Goal: Information Seeking & Learning: Learn about a topic

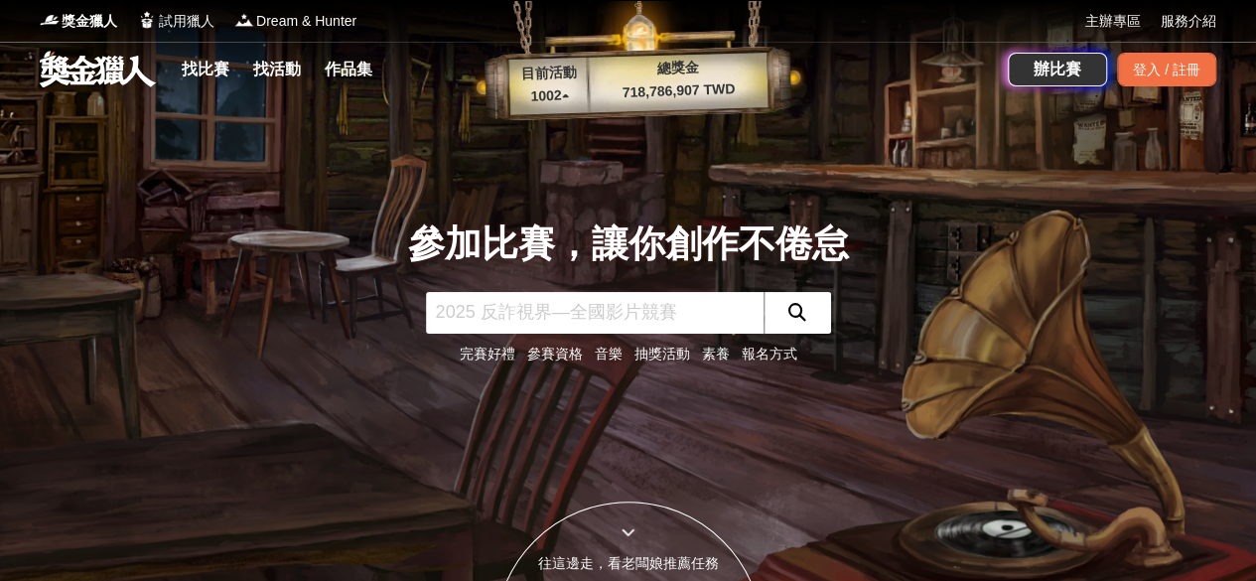
click at [694, 322] on input "text" at bounding box center [594, 313] width 337 height 42
click at [491, 355] on link "完賽好禮" at bounding box center [488, 353] width 56 height 16
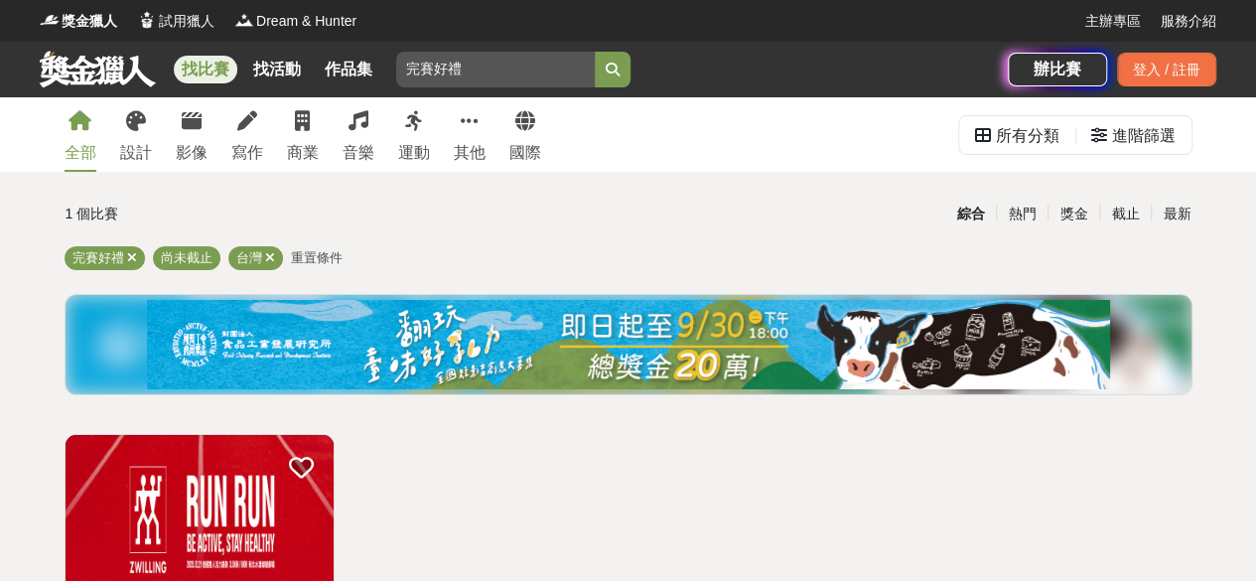
click at [209, 67] on link "找比賽" at bounding box center [206, 70] width 64 height 28
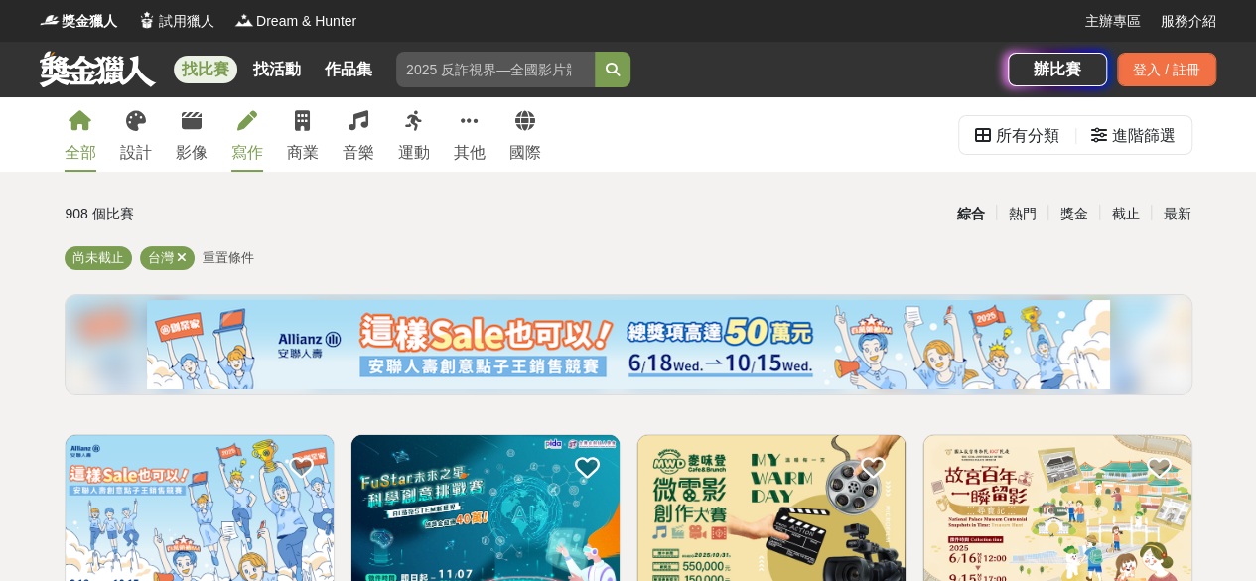
click at [262, 148] on div "寫作" at bounding box center [247, 153] width 32 height 24
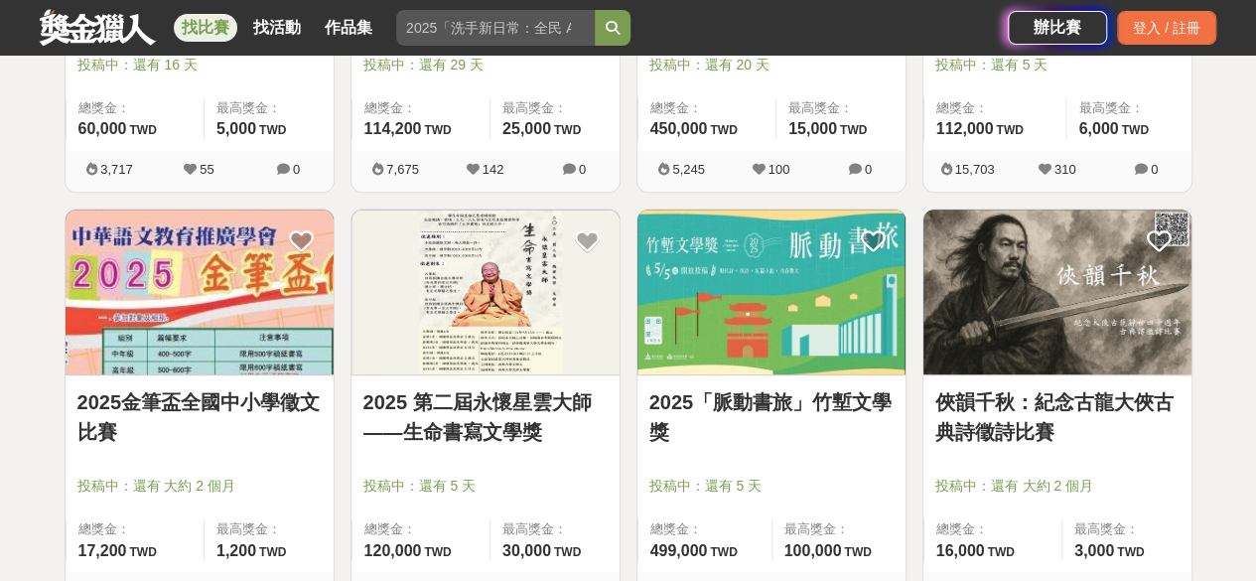
scroll to position [464, 0]
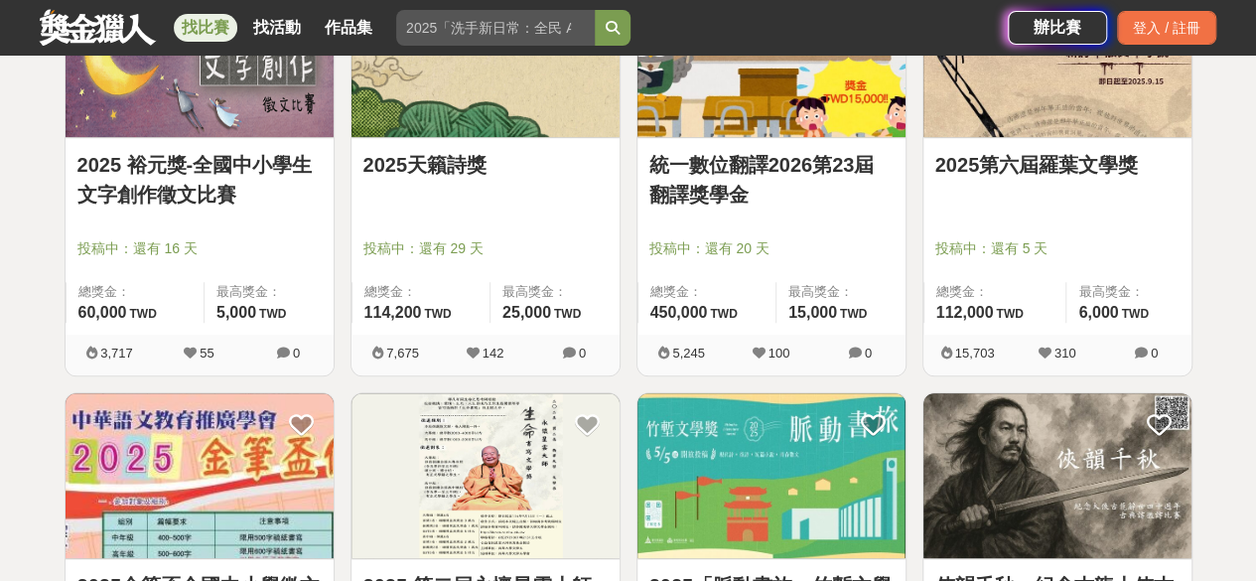
click at [1050, 171] on link "2025第六屆羅葉文學獎" at bounding box center [1057, 165] width 244 height 30
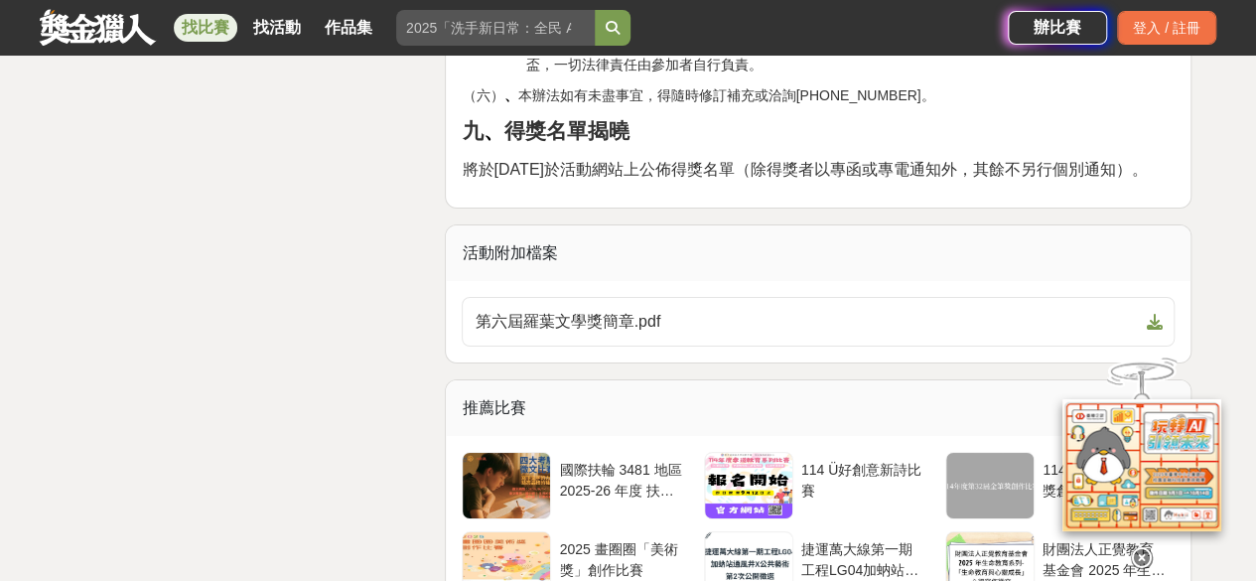
scroll to position [3561, 0]
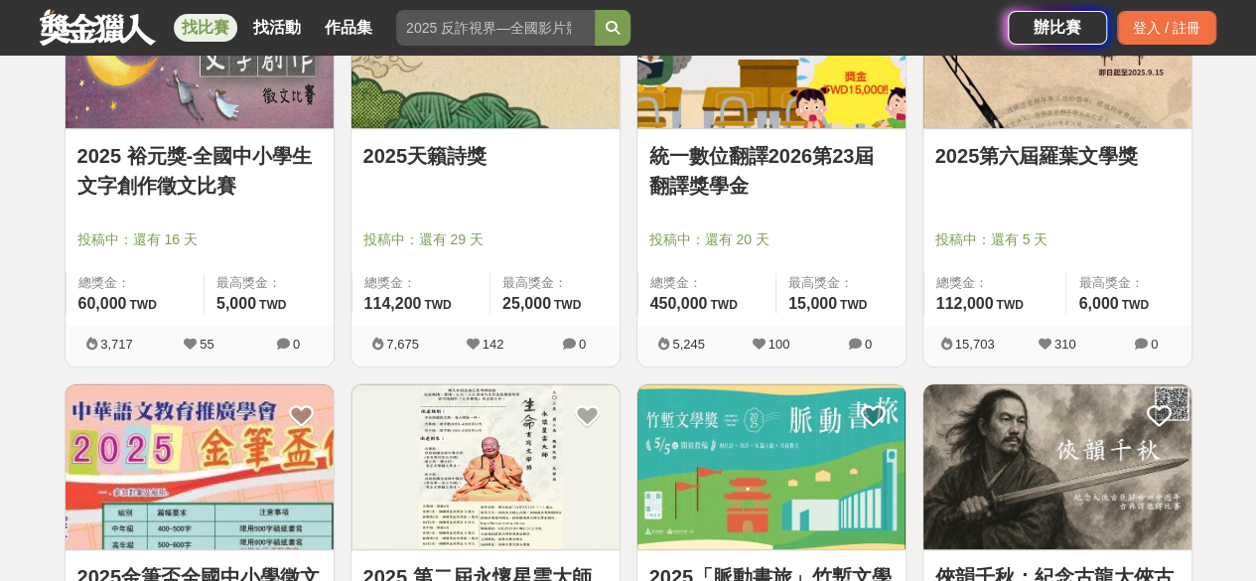
scroll to position [464, 0]
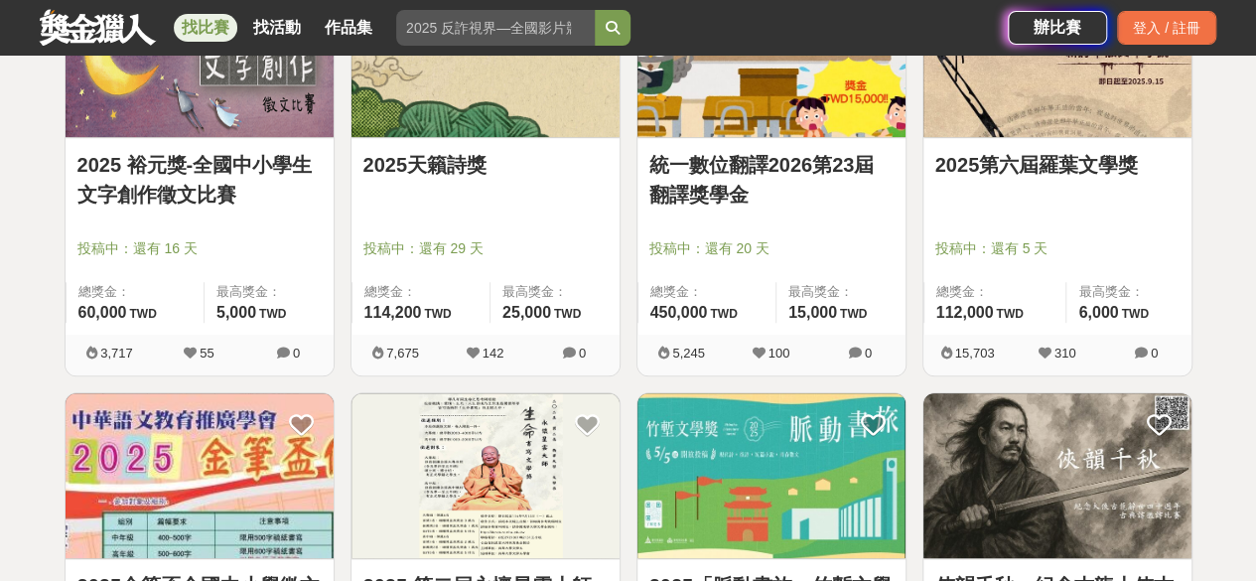
click at [1062, 530] on img at bounding box center [1057, 476] width 268 height 166
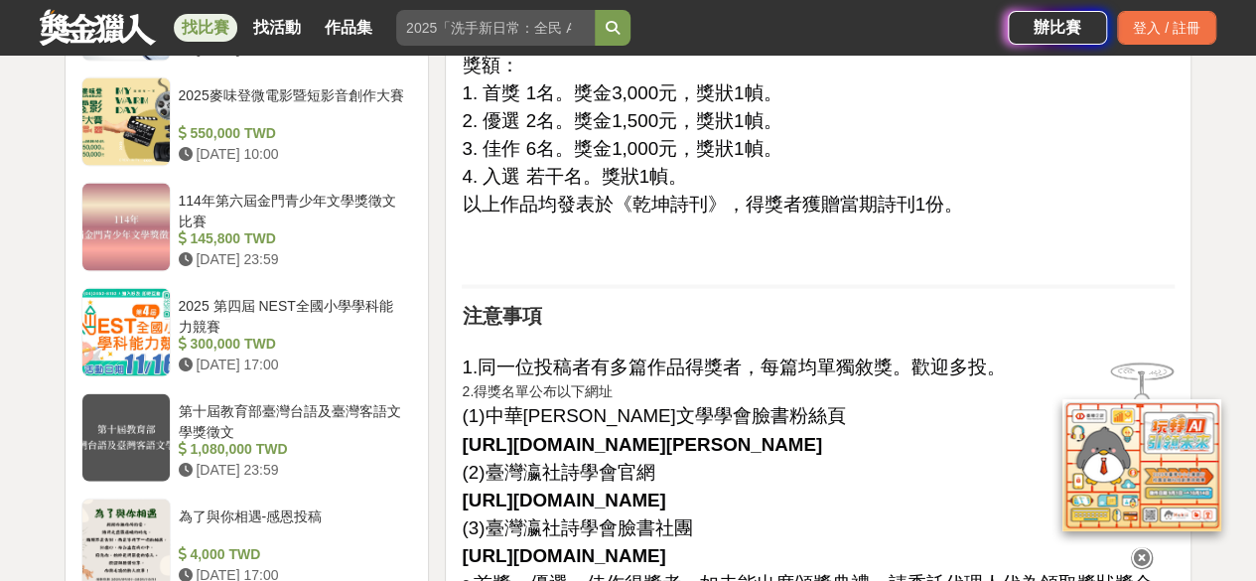
scroll to position [1972, 0]
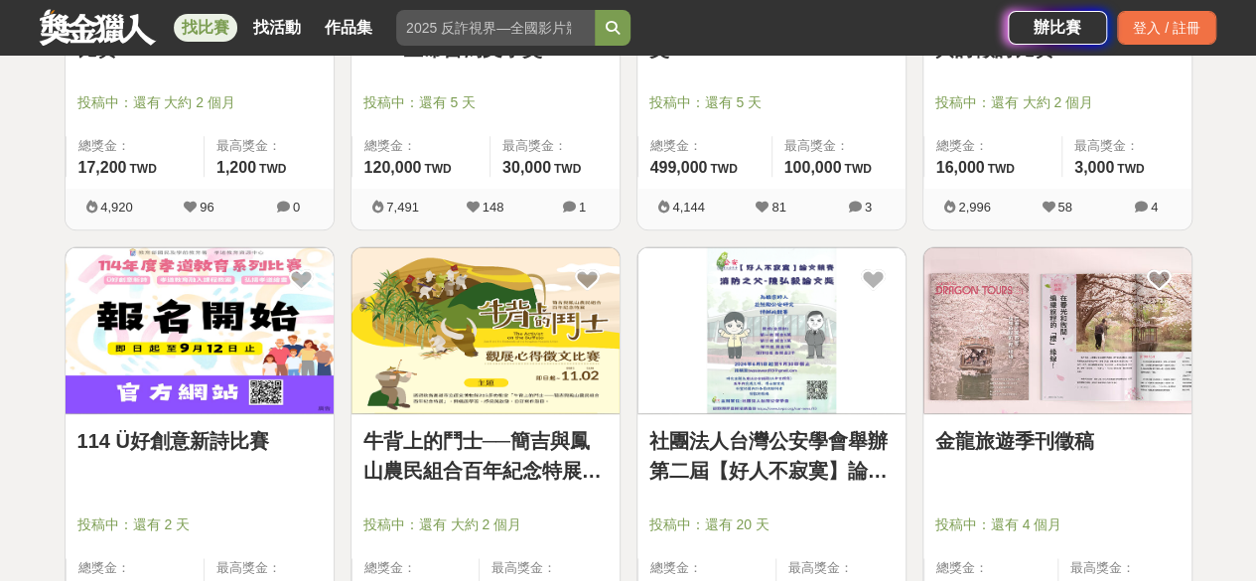
scroll to position [1086, 0]
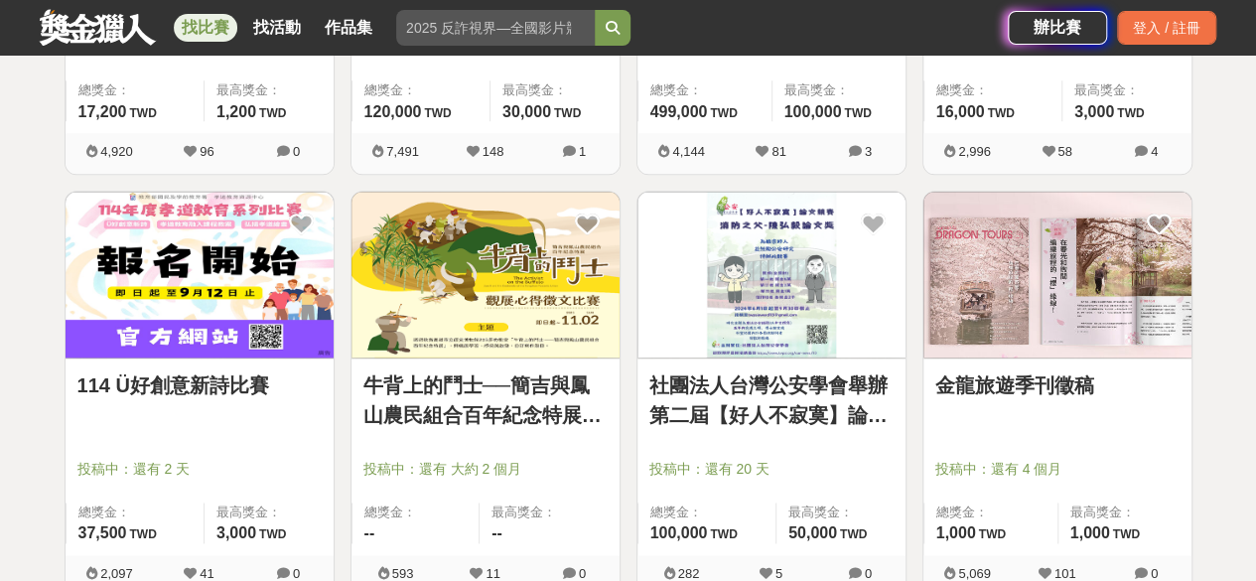
click at [135, 389] on link "114 Ü好創意新詩比賽" at bounding box center [199, 385] width 244 height 30
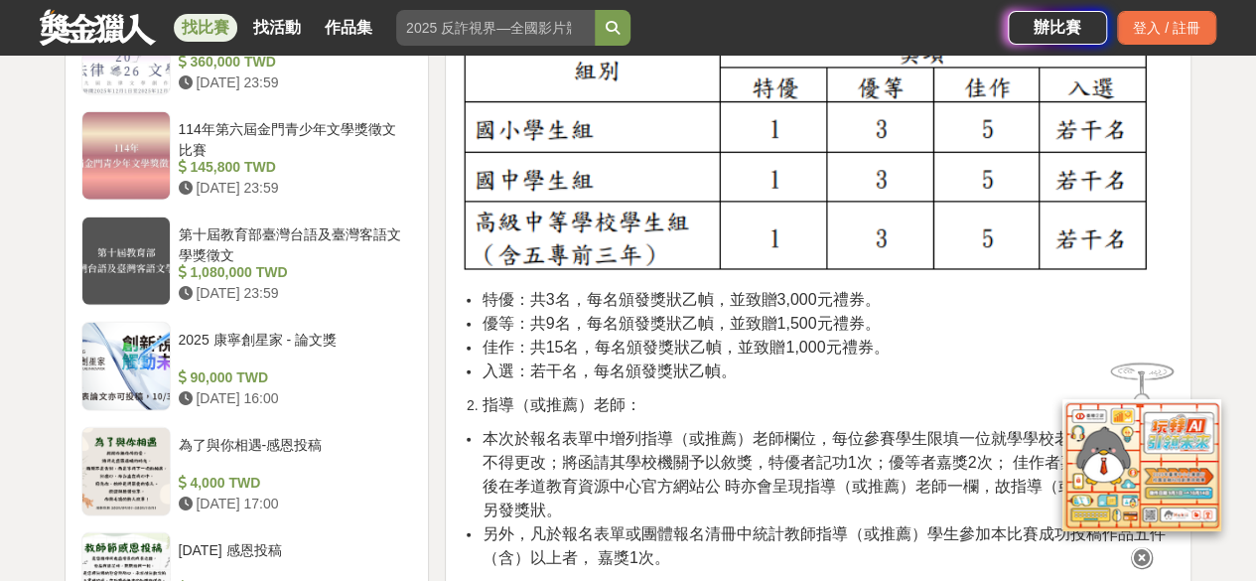
scroll to position [2629, 0]
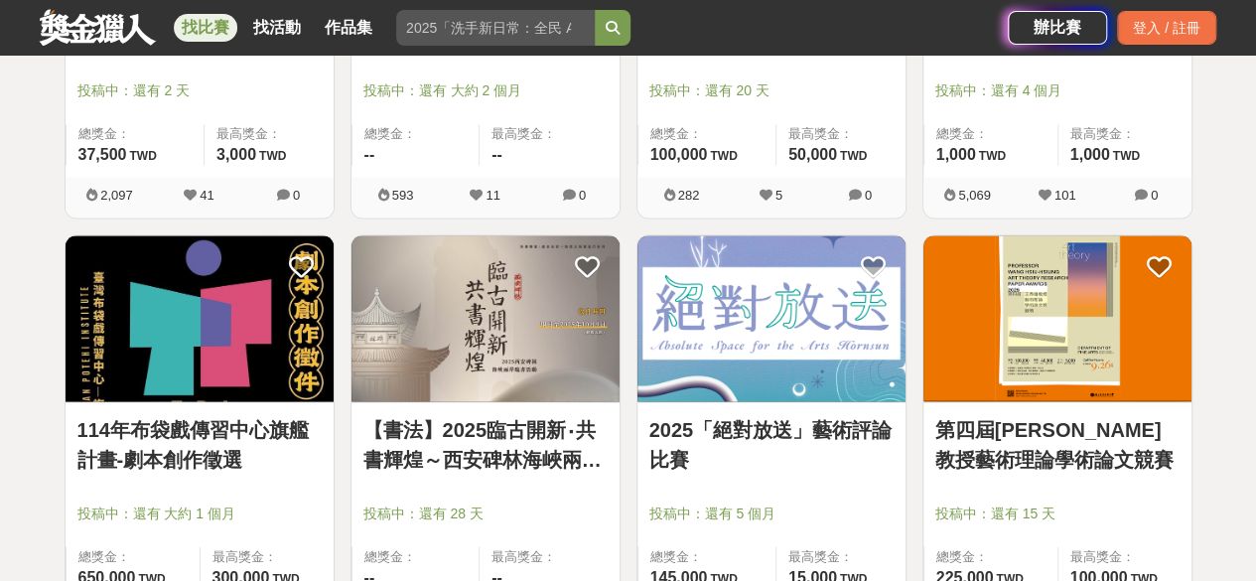
scroll to position [1468, 0]
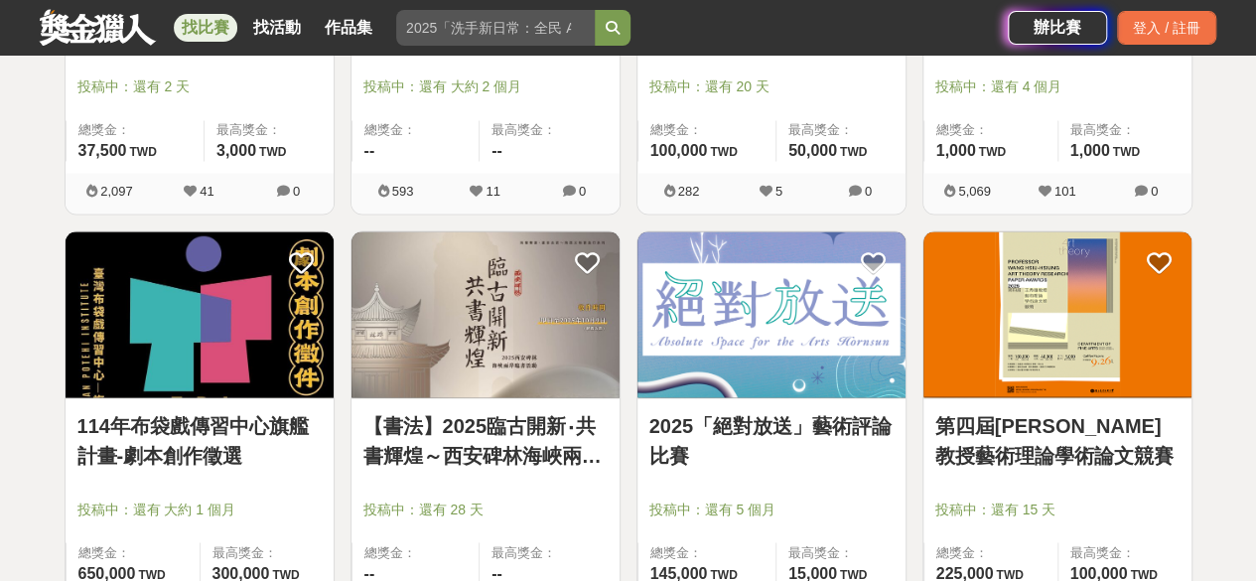
click at [809, 416] on link "2025「絕對放送」藝術評論比賽" at bounding box center [771, 440] width 244 height 60
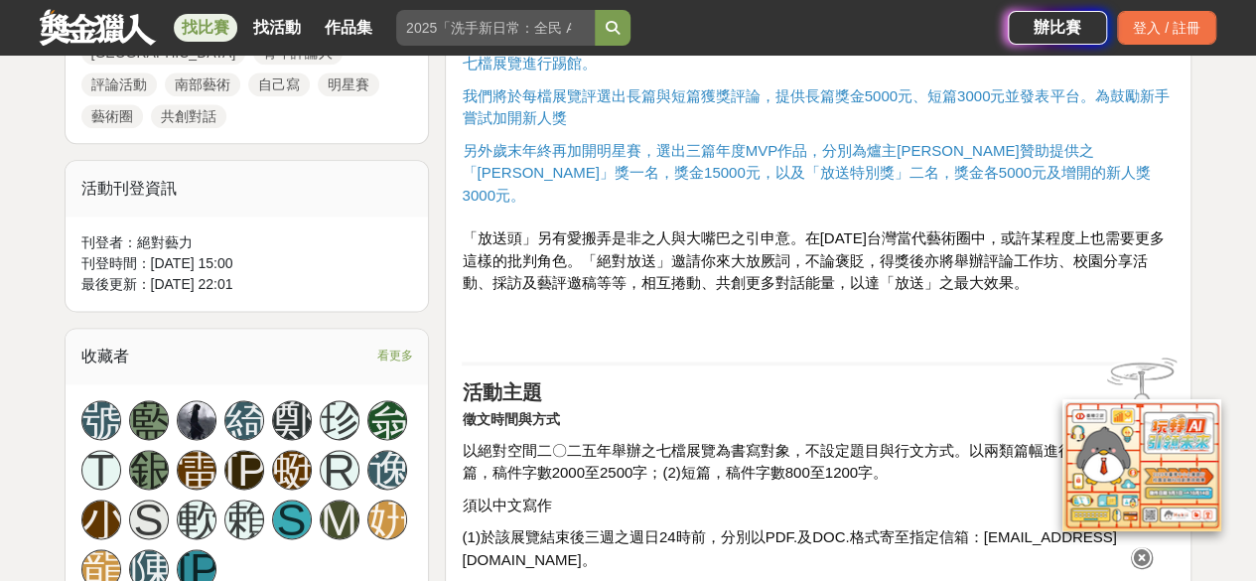
scroll to position [1128, 0]
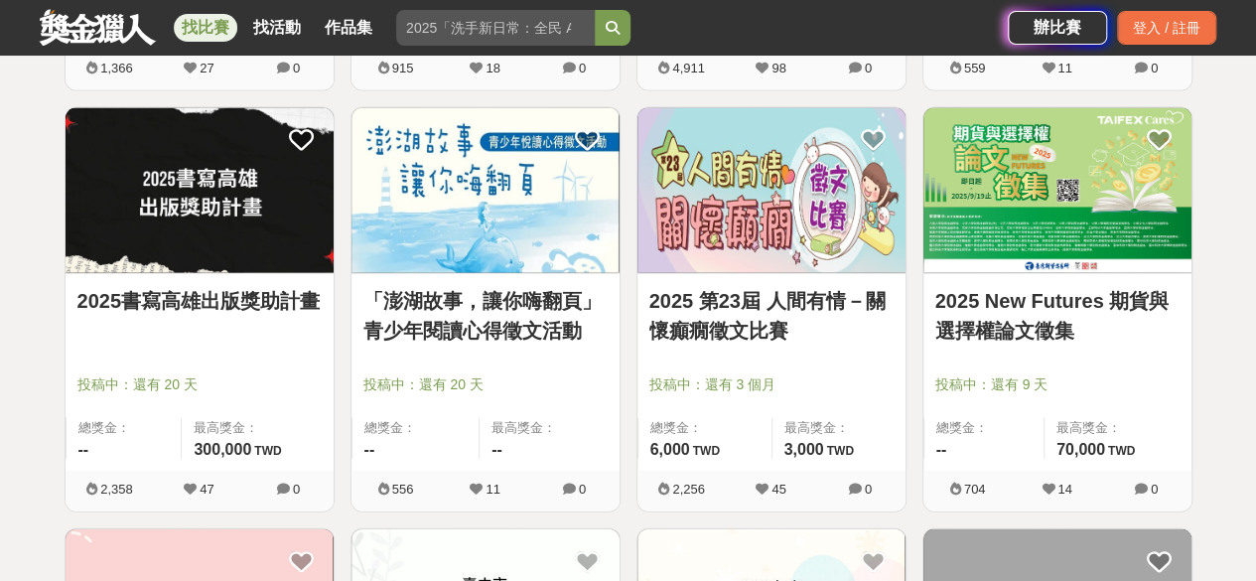
scroll to position [2060, 0]
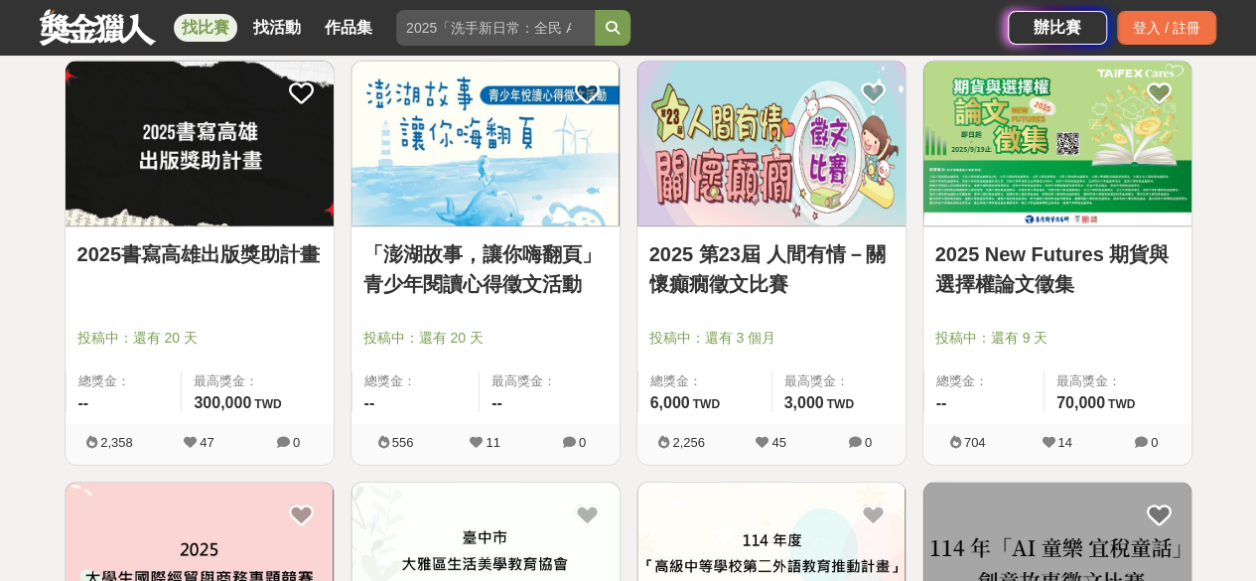
drag, startPoint x: 1264, startPoint y: 289, endPoint x: 1255, endPoint y: 381, distance: 92.7
click at [1050, 247] on link "2025 New Futures 期貨與選擇權論文徵集" at bounding box center [1057, 269] width 244 height 60
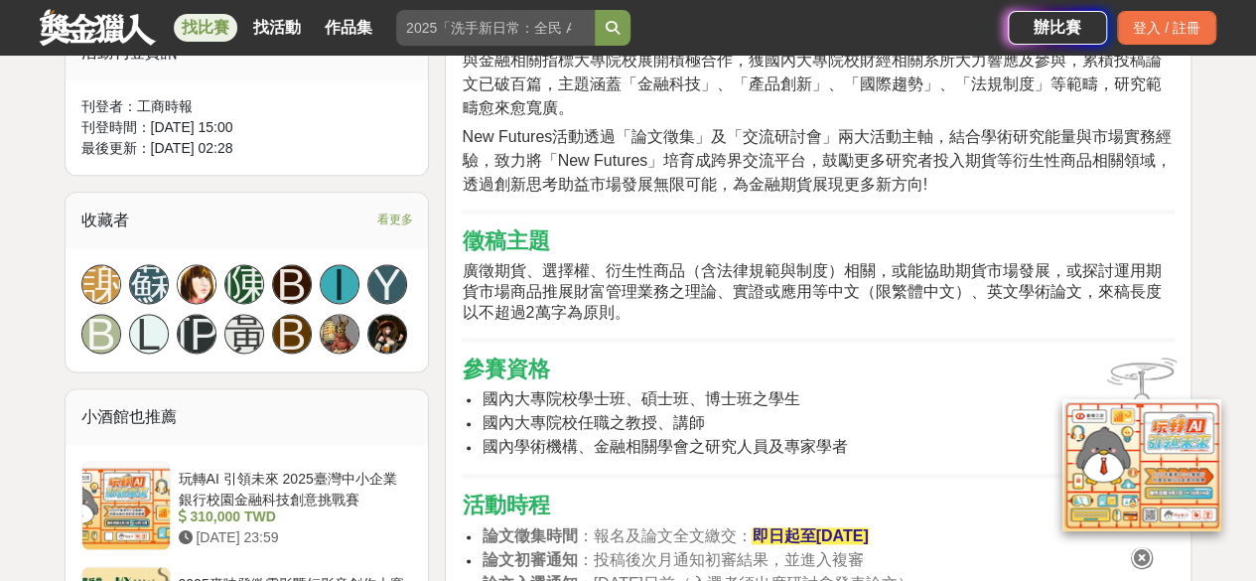
scroll to position [1394, 0]
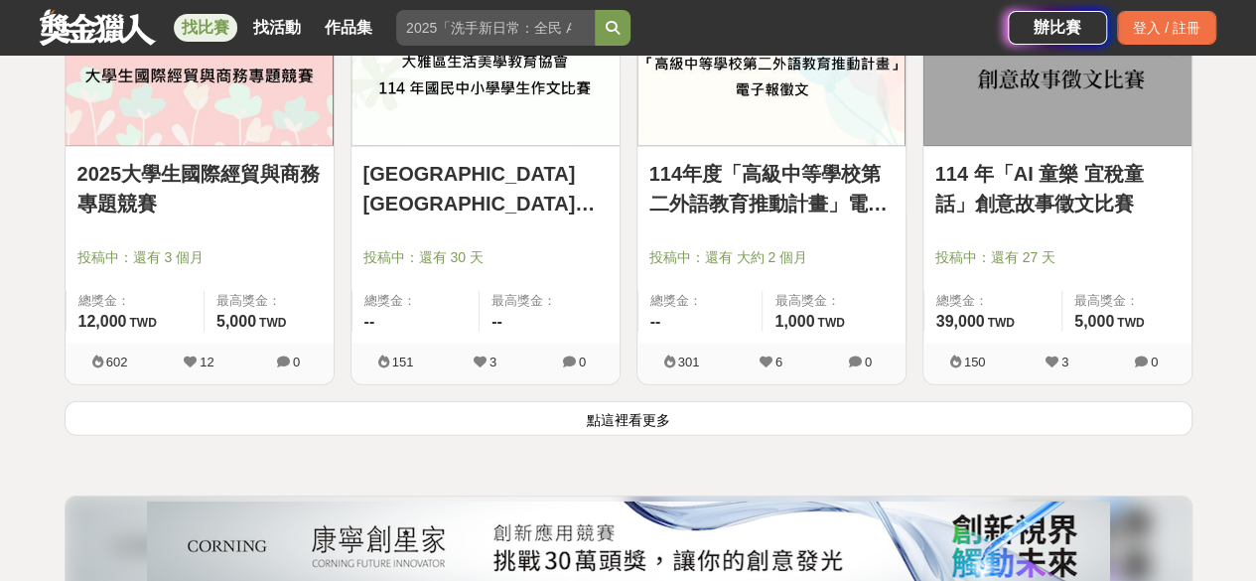
scroll to position [2553, 0]
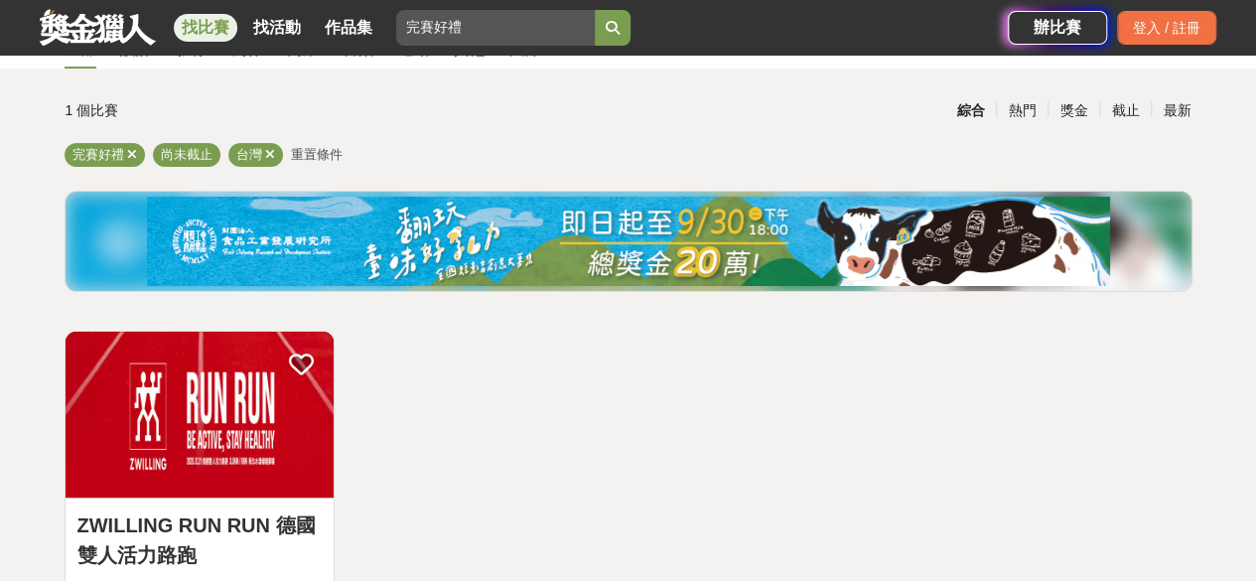
scroll to position [34, 0]
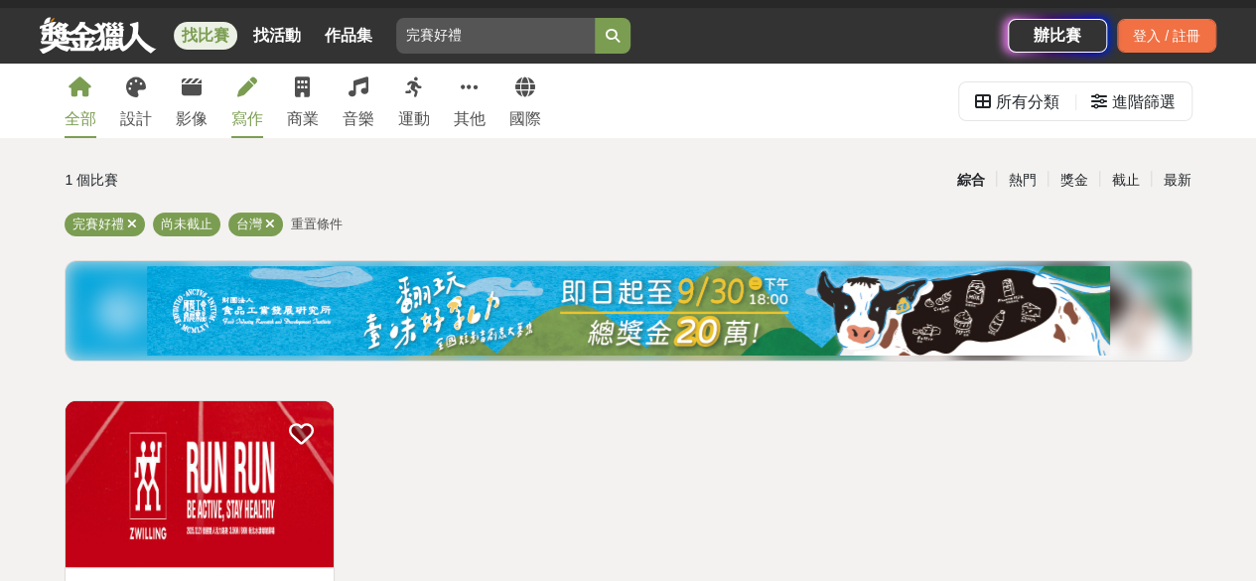
click at [252, 94] on icon at bounding box center [247, 87] width 20 height 20
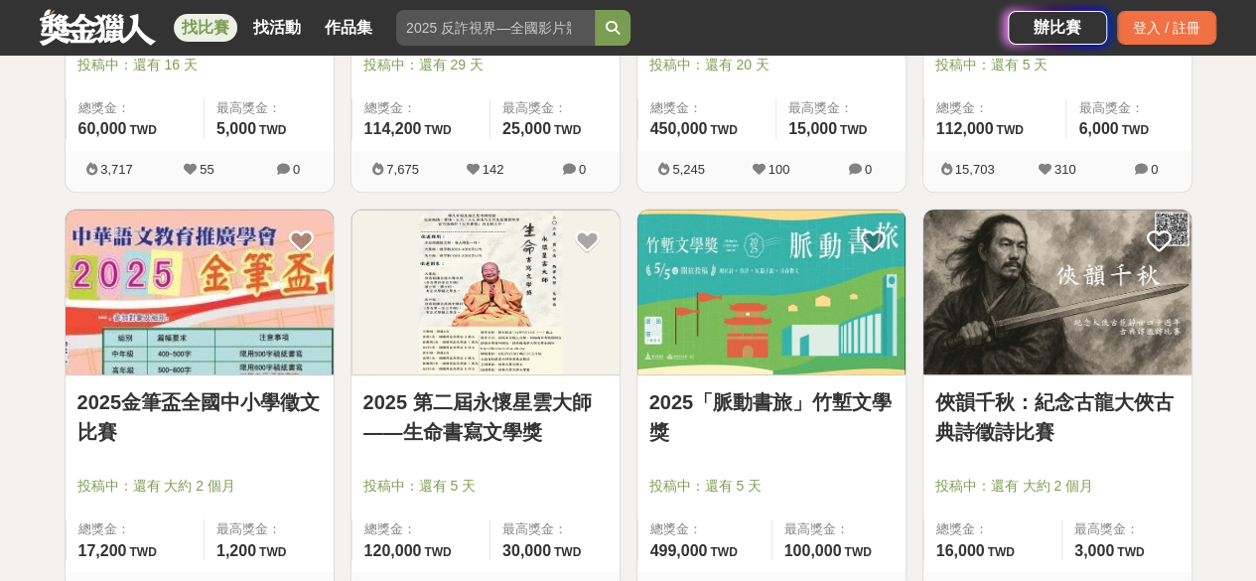
scroll to position [656, 0]
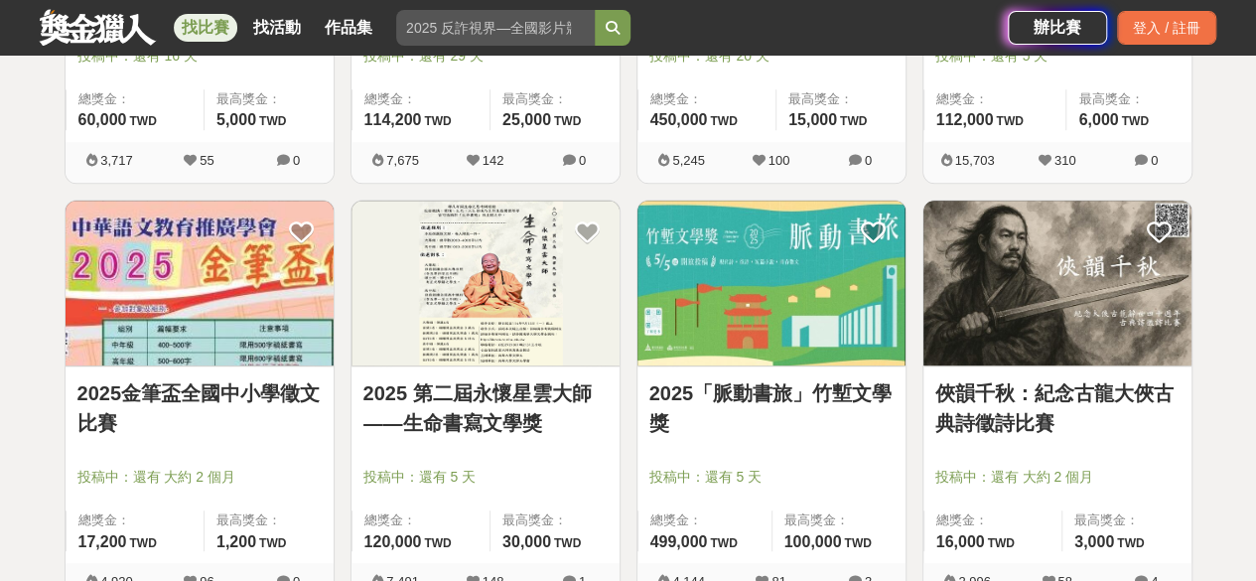
click at [783, 344] on img at bounding box center [771, 284] width 268 height 166
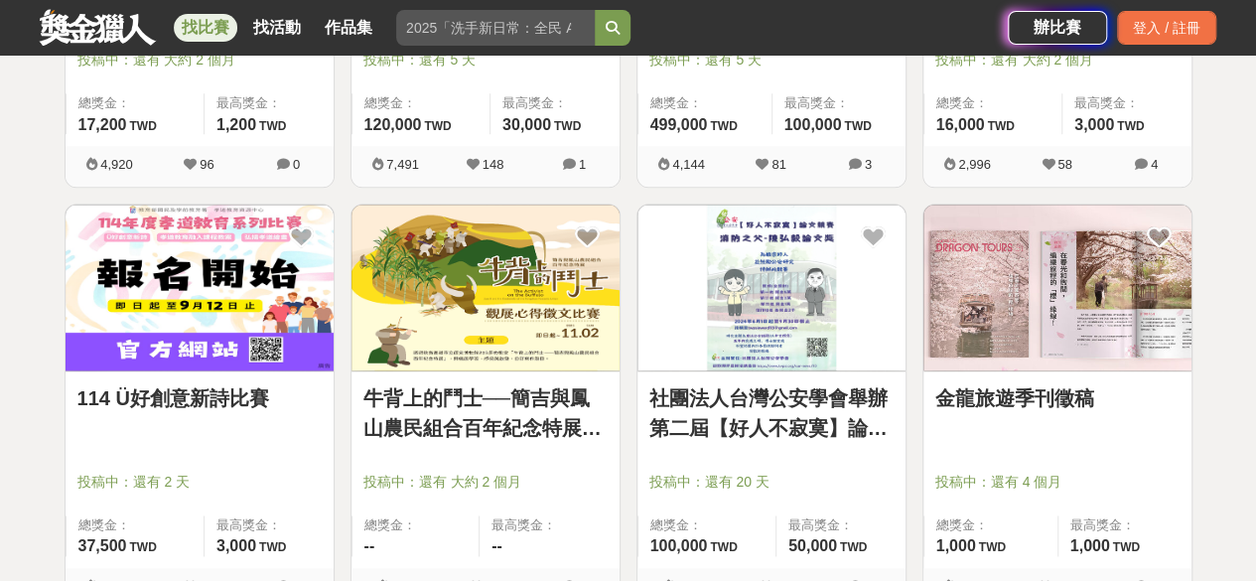
scroll to position [1077, 0]
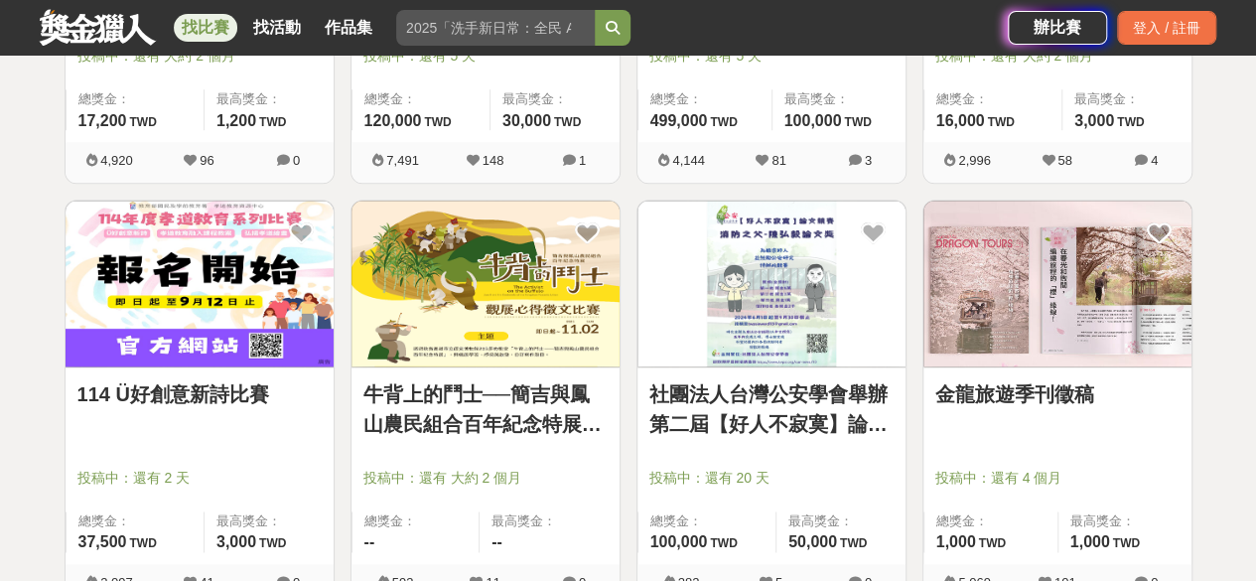
click at [1003, 392] on link "金龍旅遊季刊徵稿" at bounding box center [1057, 394] width 244 height 30
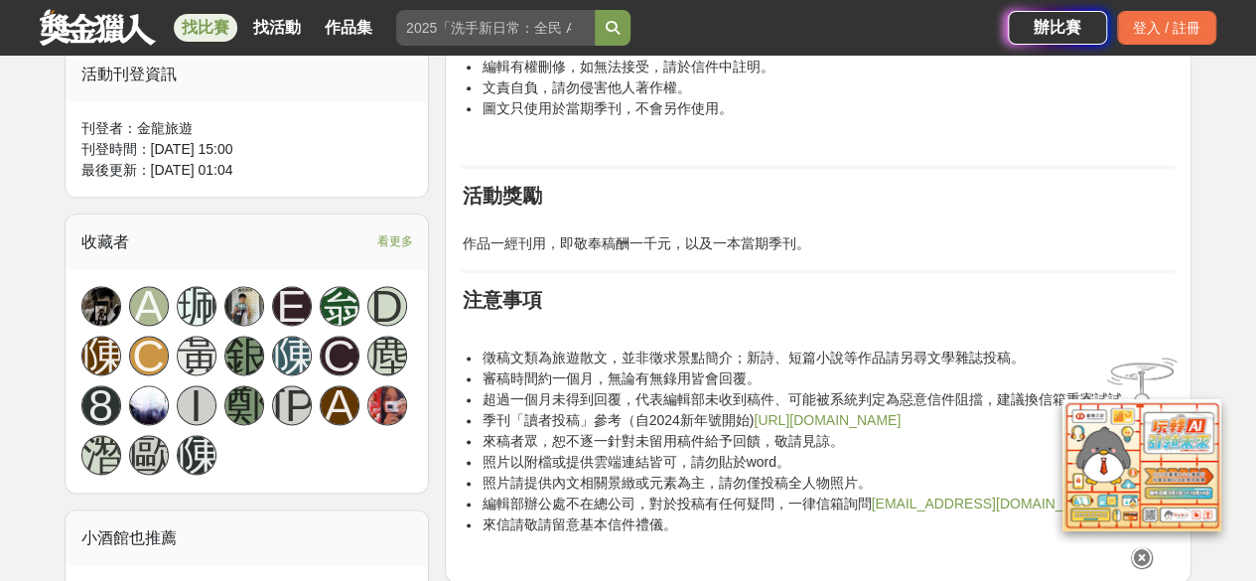
scroll to position [1167, 0]
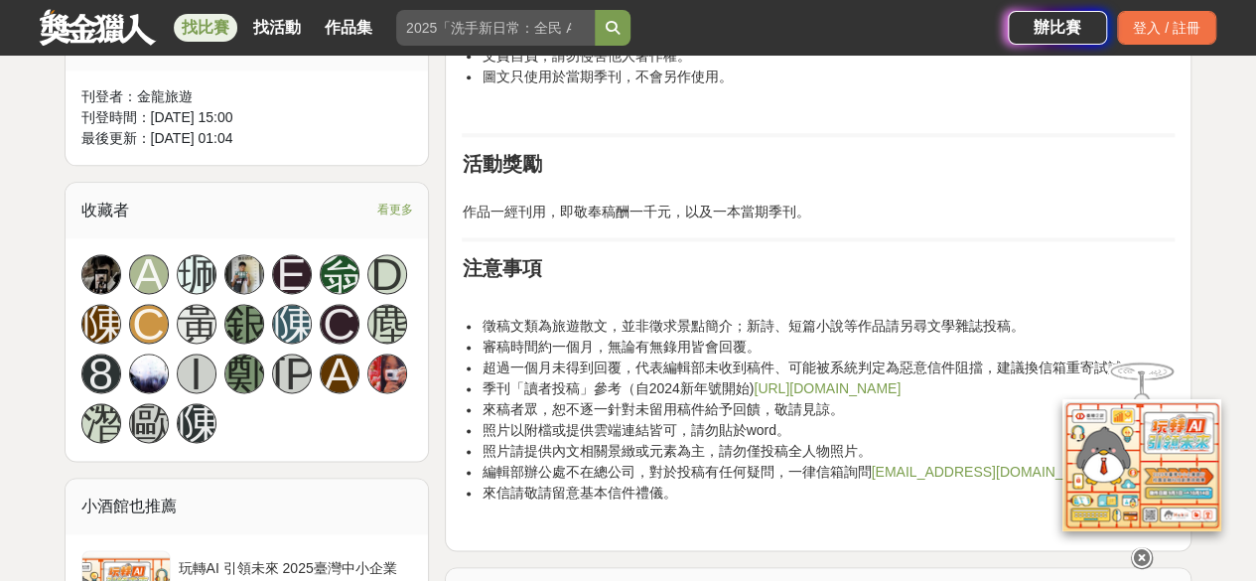
drag, startPoint x: 1266, startPoint y: 84, endPoint x: 1247, endPoint y: 276, distance: 192.5
click at [1247, 276] on div "大家都在看 2025國泰卓越獎助計畫 [DATE] 17:00 2025 康寧創星家 - 創新應用競賽 [DATE] 16:00 翻玩臺味好乳力-全國短影音創…" at bounding box center [628, 416] width 1256 height 2973
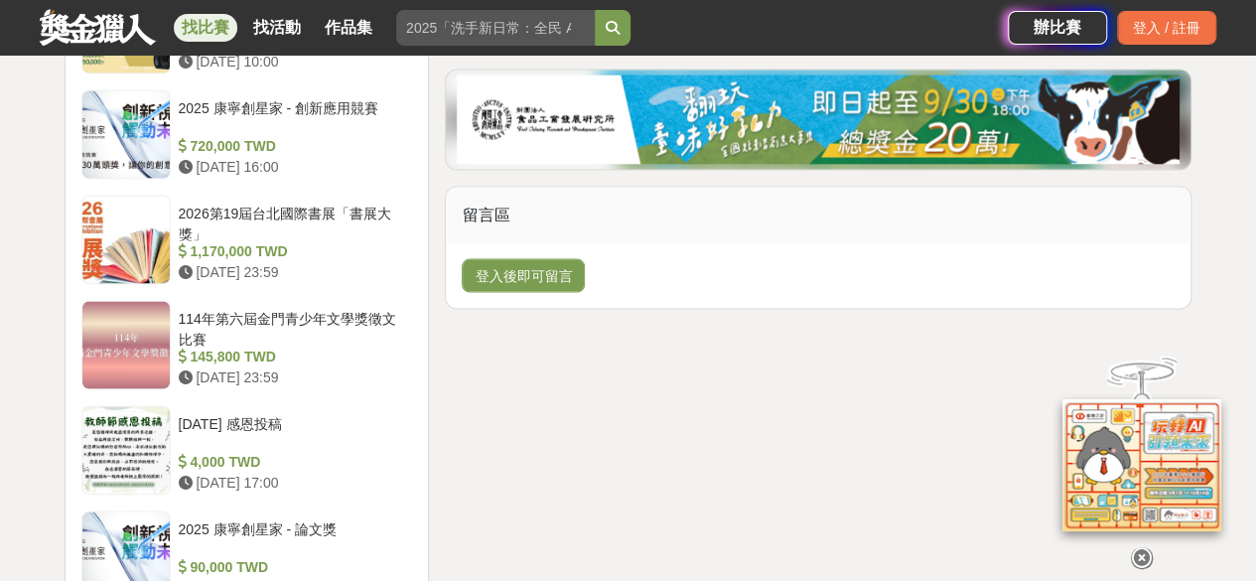
scroll to position [1840, 0]
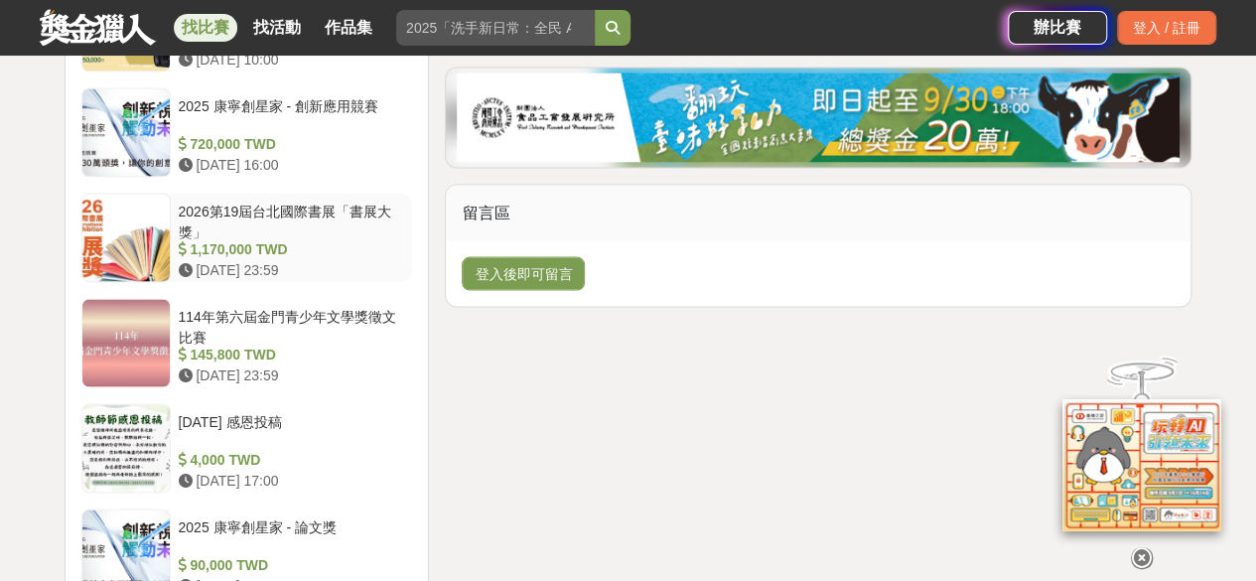
click at [306, 201] on div "2026第19屆台北國際書展「書展大獎」" at bounding box center [292, 220] width 226 height 38
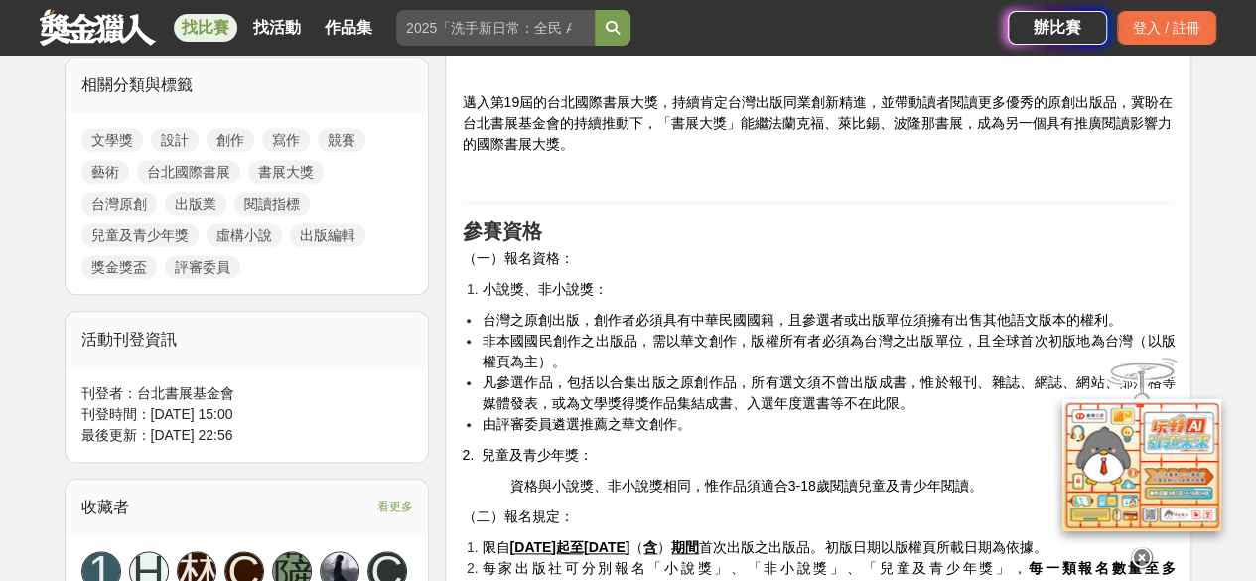
scroll to position [918, 0]
